Goal: Information Seeking & Learning: Learn about a topic

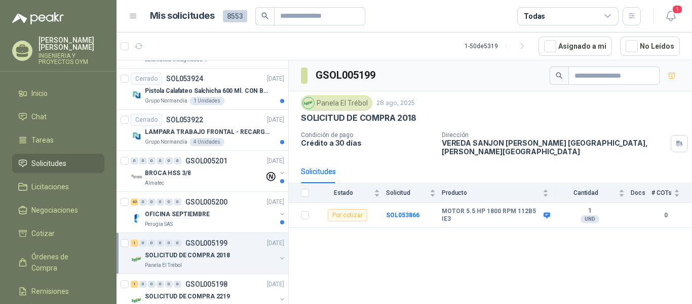
scroll to position [381, 0]
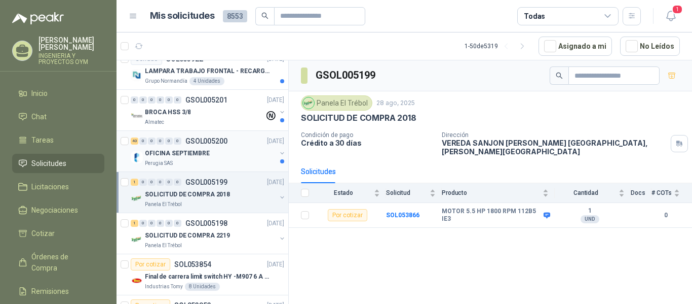
click at [224, 165] on div "Perugia SAS" at bounding box center [210, 163] width 131 height 8
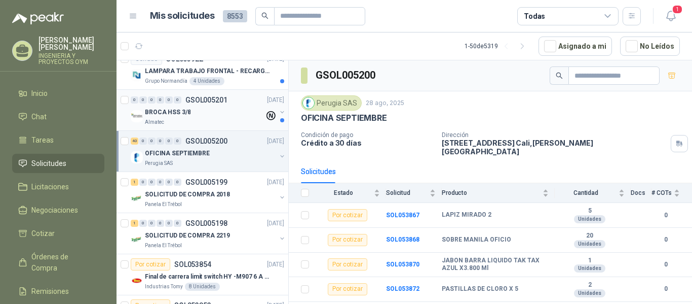
click at [204, 117] on div "BROCA HSS 3/8" at bounding box center [205, 112] width 120 height 12
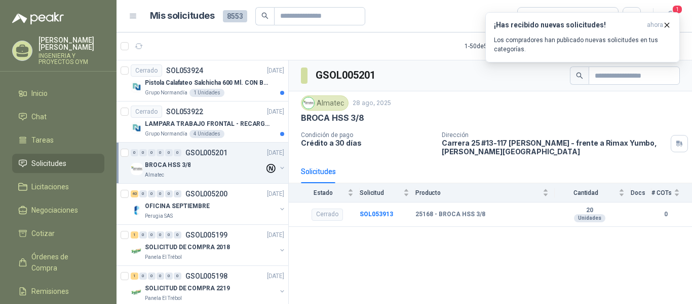
scroll to position [320, 0]
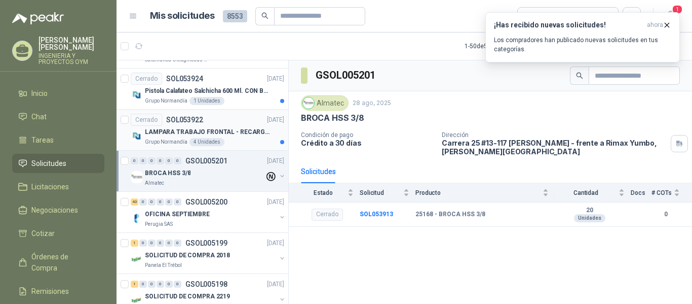
click at [228, 126] on div "LAMPARA TRABAJO FRONTAL - RECARGABLE" at bounding box center [214, 132] width 139 height 12
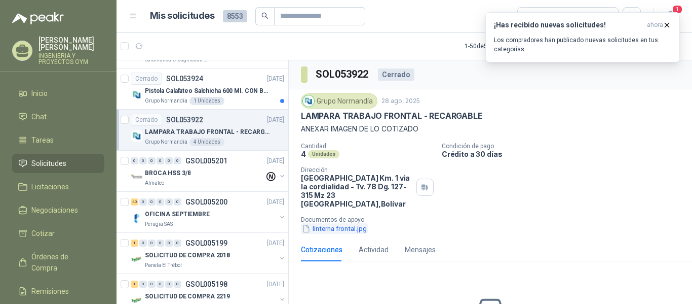
click at [345, 228] on button "linterna frontal.jpg" at bounding box center [334, 228] width 67 height 11
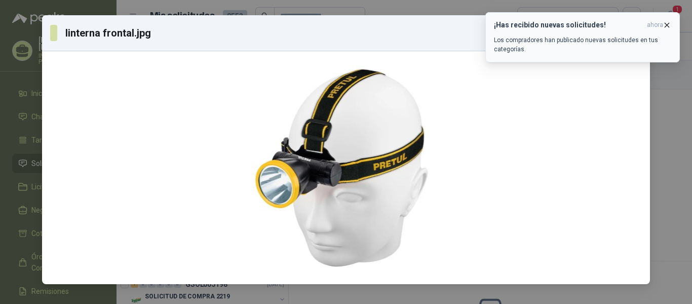
click at [671, 27] on icon "button" at bounding box center [667, 25] width 9 height 9
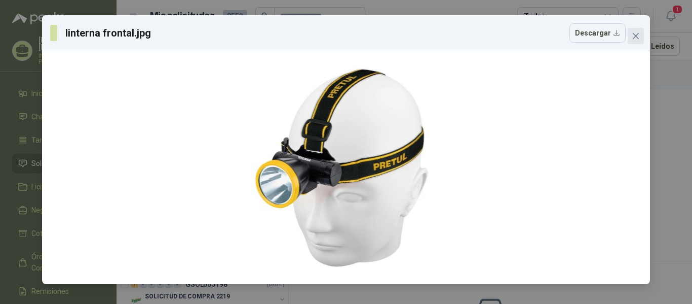
click at [632, 36] on icon "close" at bounding box center [636, 36] width 8 height 8
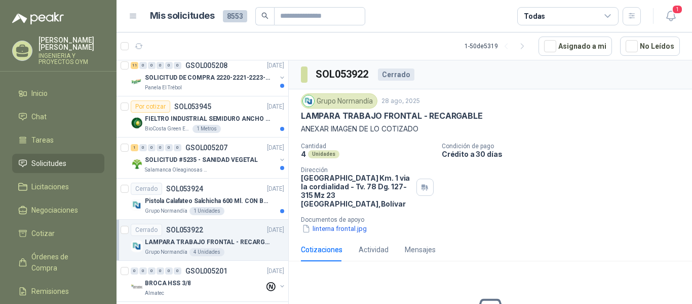
scroll to position [197, 0]
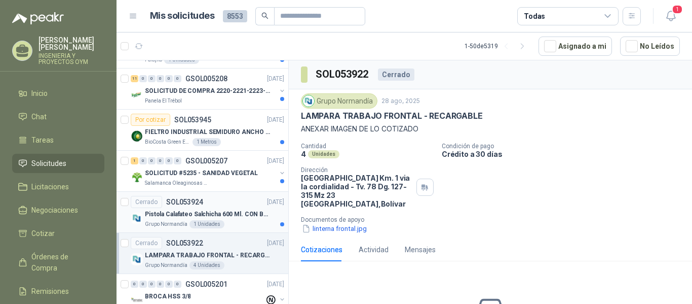
click at [195, 218] on p "Pistola Calafateo Salchicha 600 Ml. CON BOQUILLA" at bounding box center [208, 214] width 126 height 10
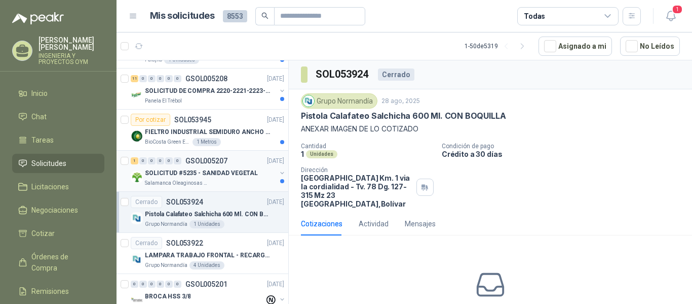
click at [203, 180] on p "Salamanca Oleaginosas SAS" at bounding box center [177, 183] width 64 height 8
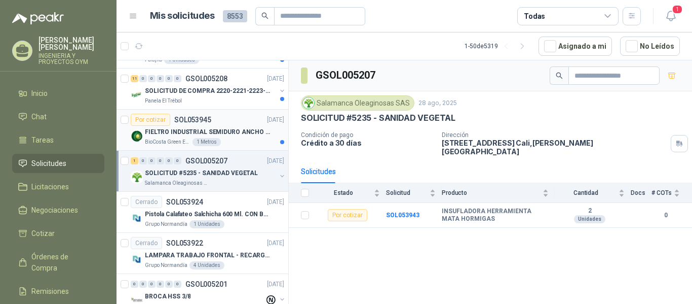
click at [215, 141] on div "1 Metros" at bounding box center [207, 142] width 28 height 8
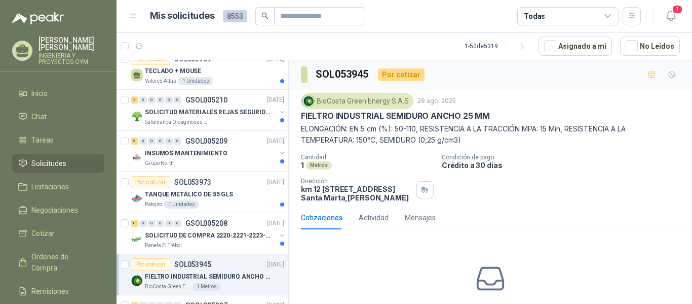
scroll to position [35, 0]
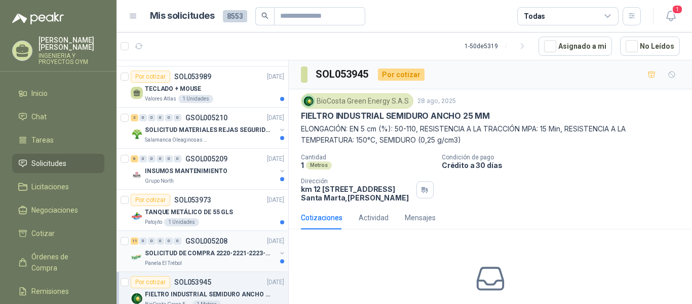
click at [176, 246] on div "11 0 0 0 0 0 GSOL005208 [DATE]" at bounding box center [209, 241] width 156 height 12
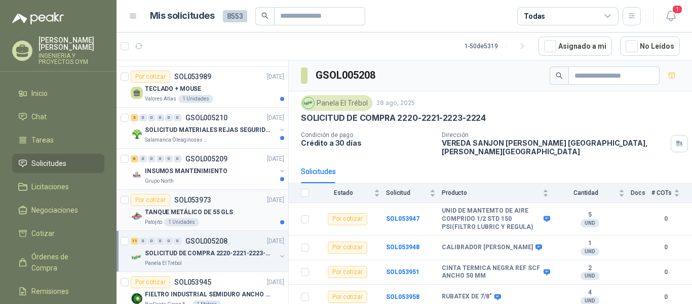
click at [231, 207] on div "TANQUE METÁLICO DE 55 GLS" at bounding box center [214, 212] width 139 height 12
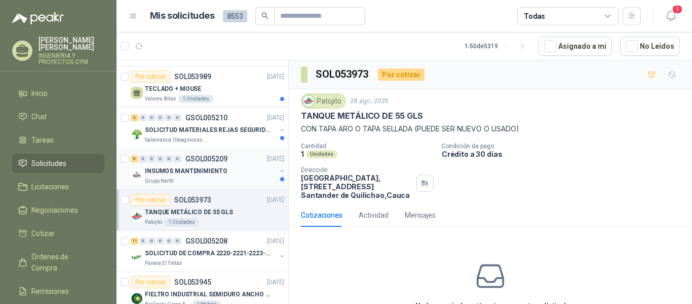
click at [220, 170] on p "INSUMOS MANTENIMIENTO" at bounding box center [186, 171] width 82 height 10
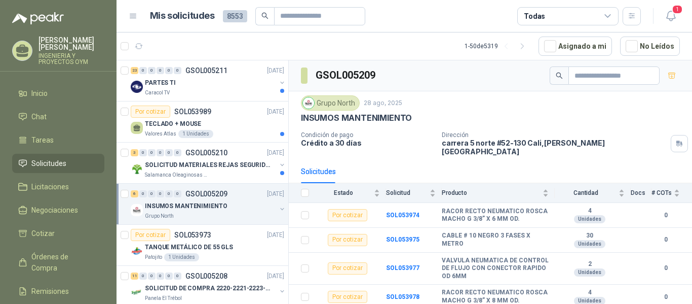
scroll to position [60, 0]
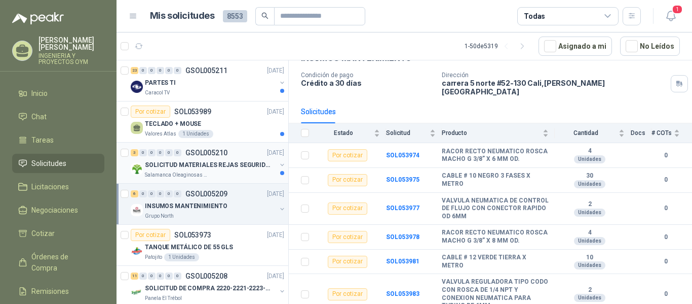
click at [182, 165] on p "SOLICITUD MATERIALES REJAS SEGURIDAD - OFICINA" at bounding box center [208, 165] width 126 height 10
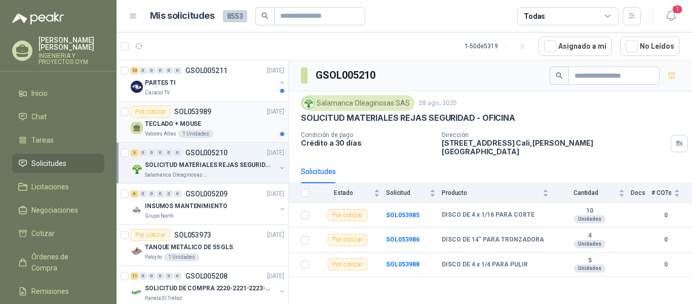
click at [178, 134] on div "1 Unidades" at bounding box center [195, 134] width 35 height 8
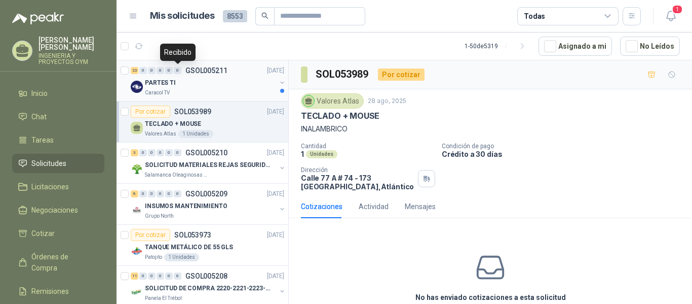
click at [180, 73] on div "0" at bounding box center [178, 70] width 8 height 7
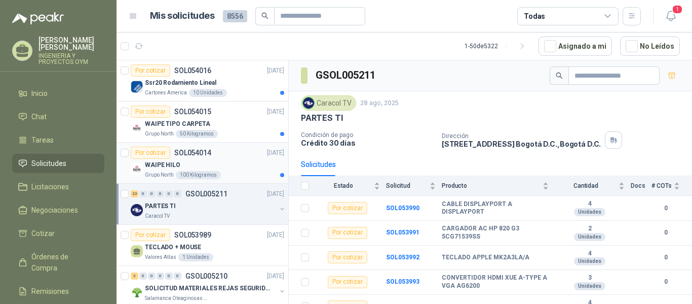
click at [185, 176] on div "100 Kilogramos" at bounding box center [198, 175] width 45 height 8
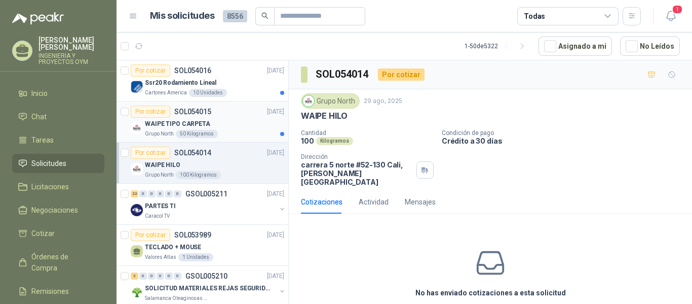
click at [185, 127] on p "WAIPE TIPO CARPETA" at bounding box center [177, 124] width 65 height 10
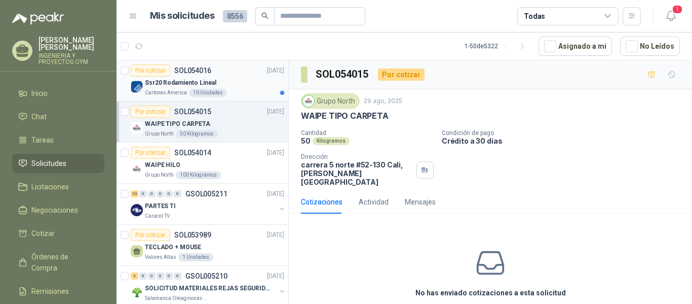
click at [184, 84] on p "Ssr20 Rodamiento Lineal" at bounding box center [180, 83] width 71 height 10
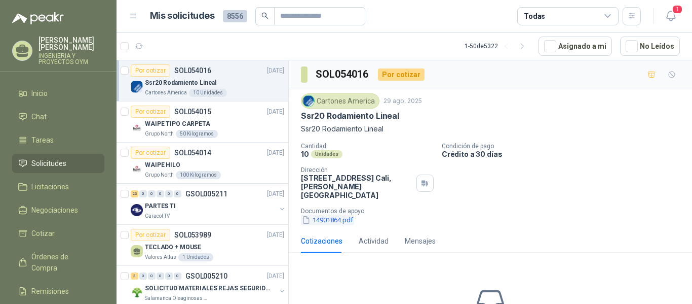
click at [314, 214] on button "14901864.pdf" at bounding box center [327, 219] width 53 height 11
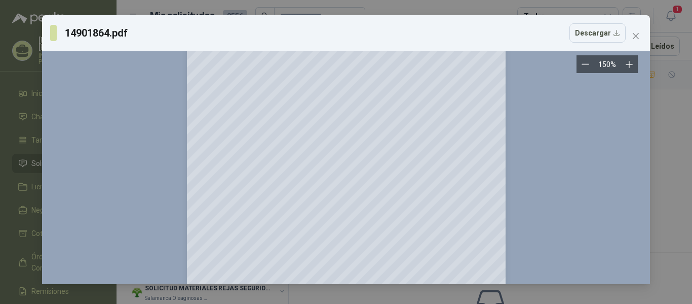
scroll to position [696, 0]
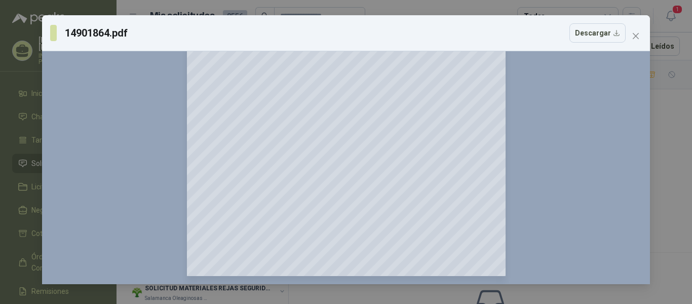
click at [631, 35] on span "Close" at bounding box center [636, 36] width 16 height 8
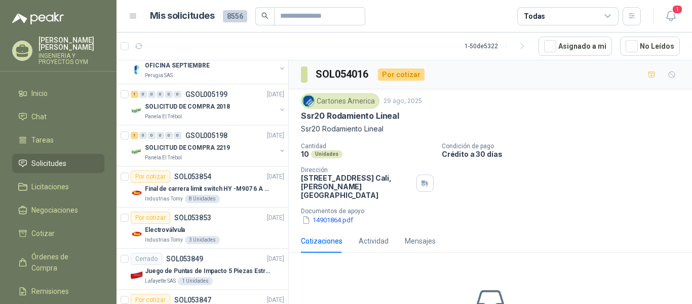
scroll to position [0, 0]
